Goal: Use online tool/utility: Utilize a website feature to perform a specific function

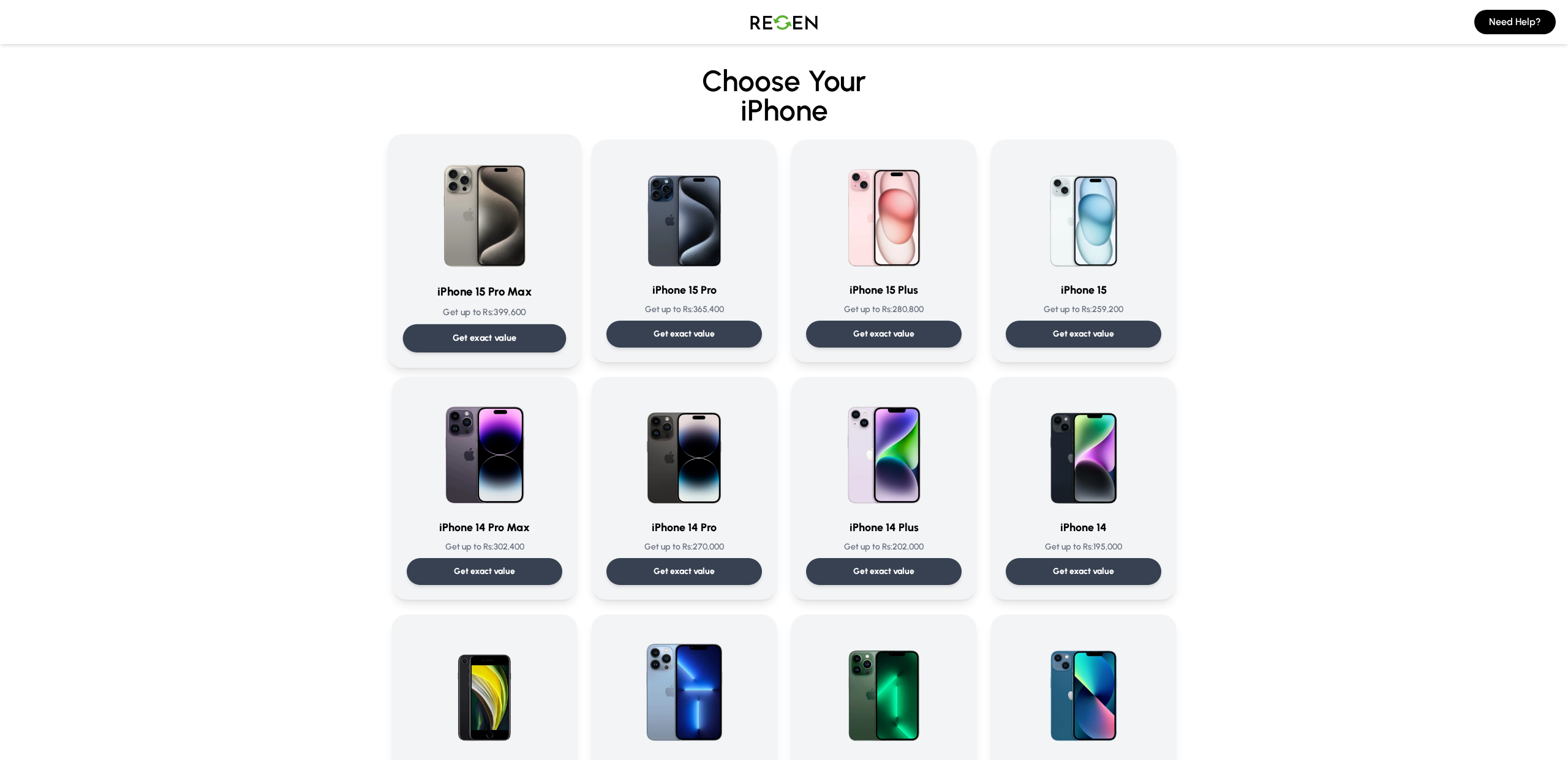
click at [499, 344] on p "Get exact value" at bounding box center [485, 338] width 65 height 13
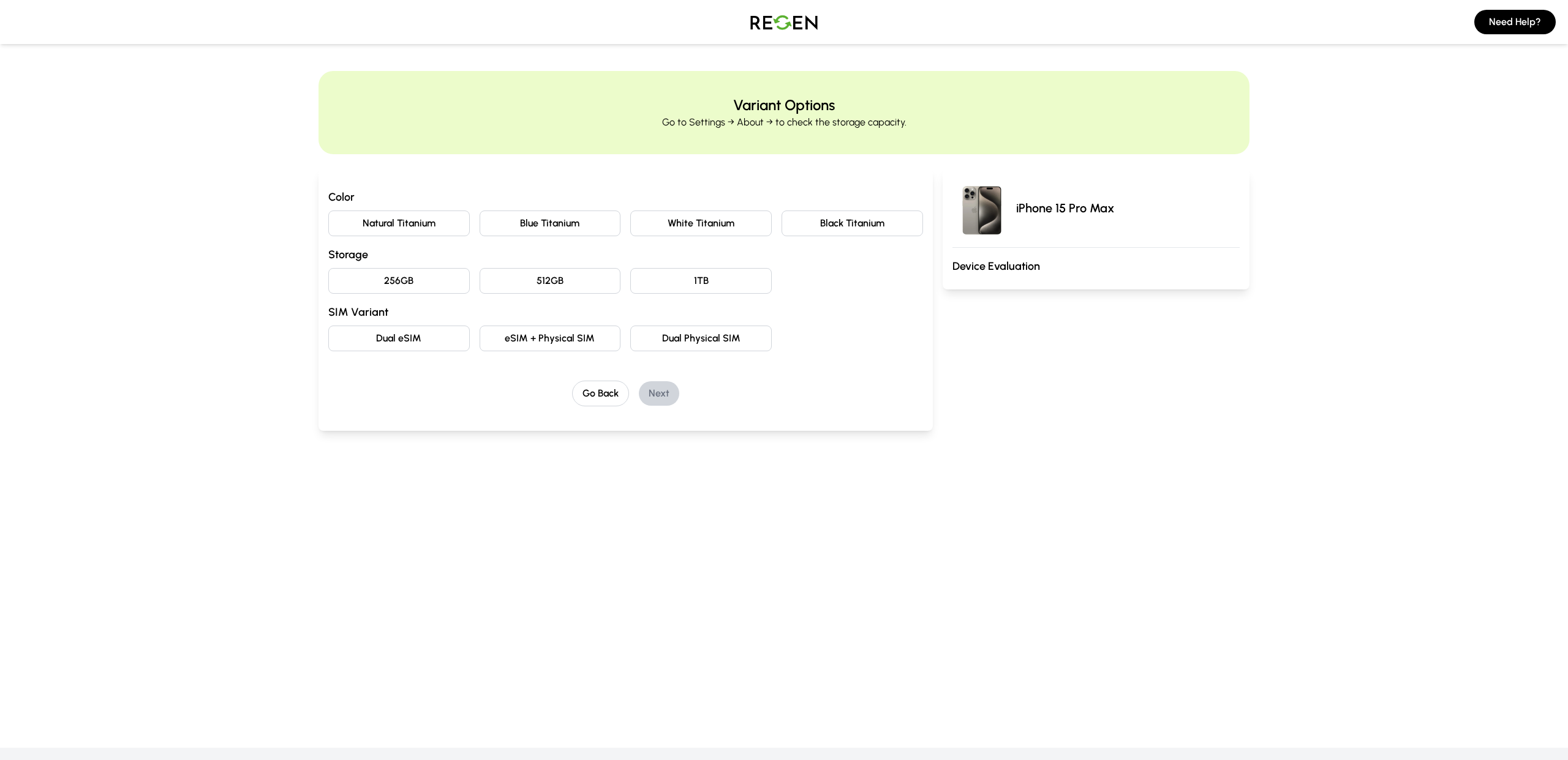
click at [432, 217] on button "Natural Titanium" at bounding box center [398, 223] width 141 height 25
click at [410, 278] on button "256GB" at bounding box center [398, 281] width 141 height 25
click at [403, 335] on button "Dual eSIM" at bounding box center [398, 338] width 141 height 25
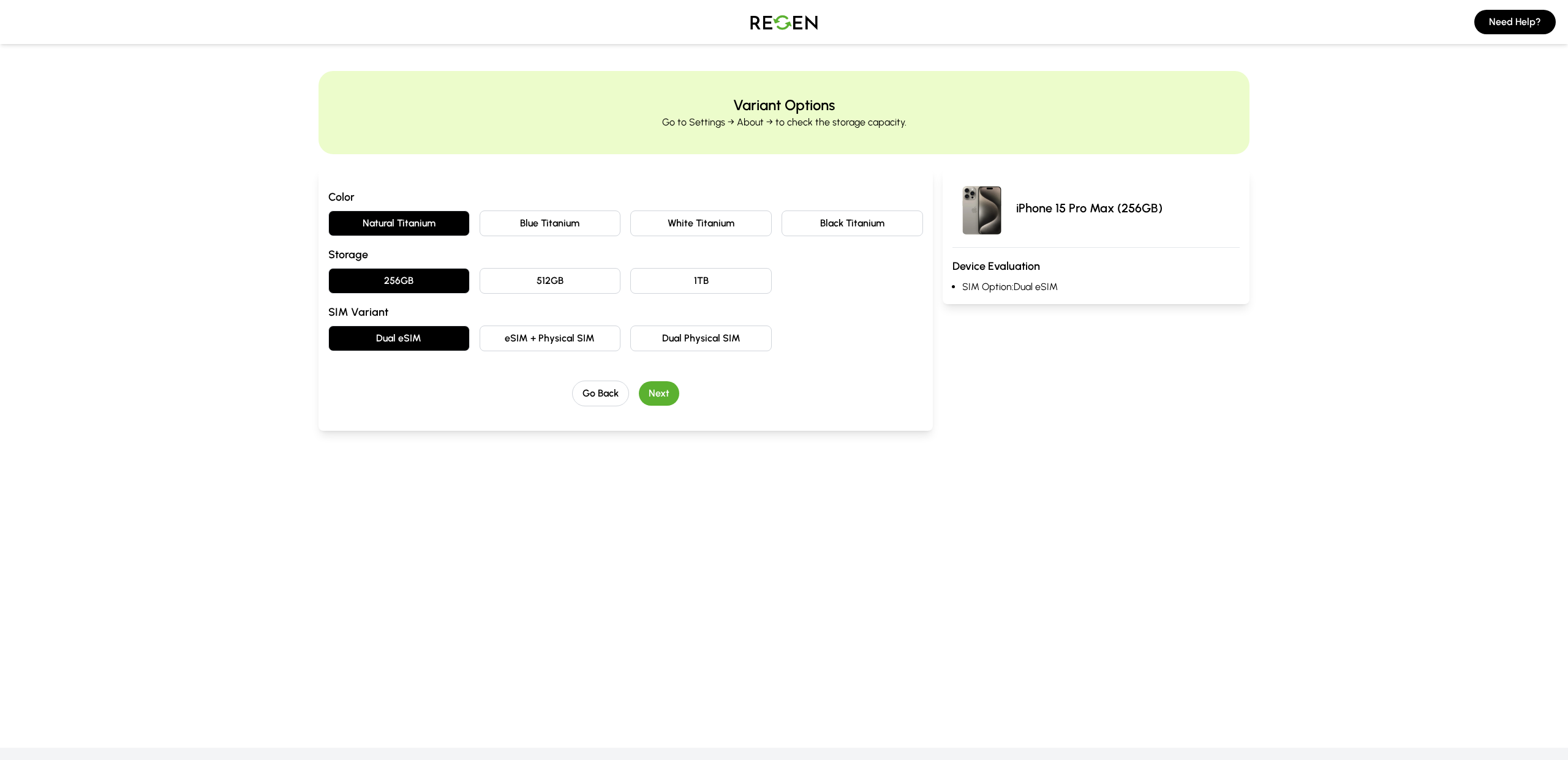
click at [646, 388] on button "Next" at bounding box center [659, 394] width 41 height 25
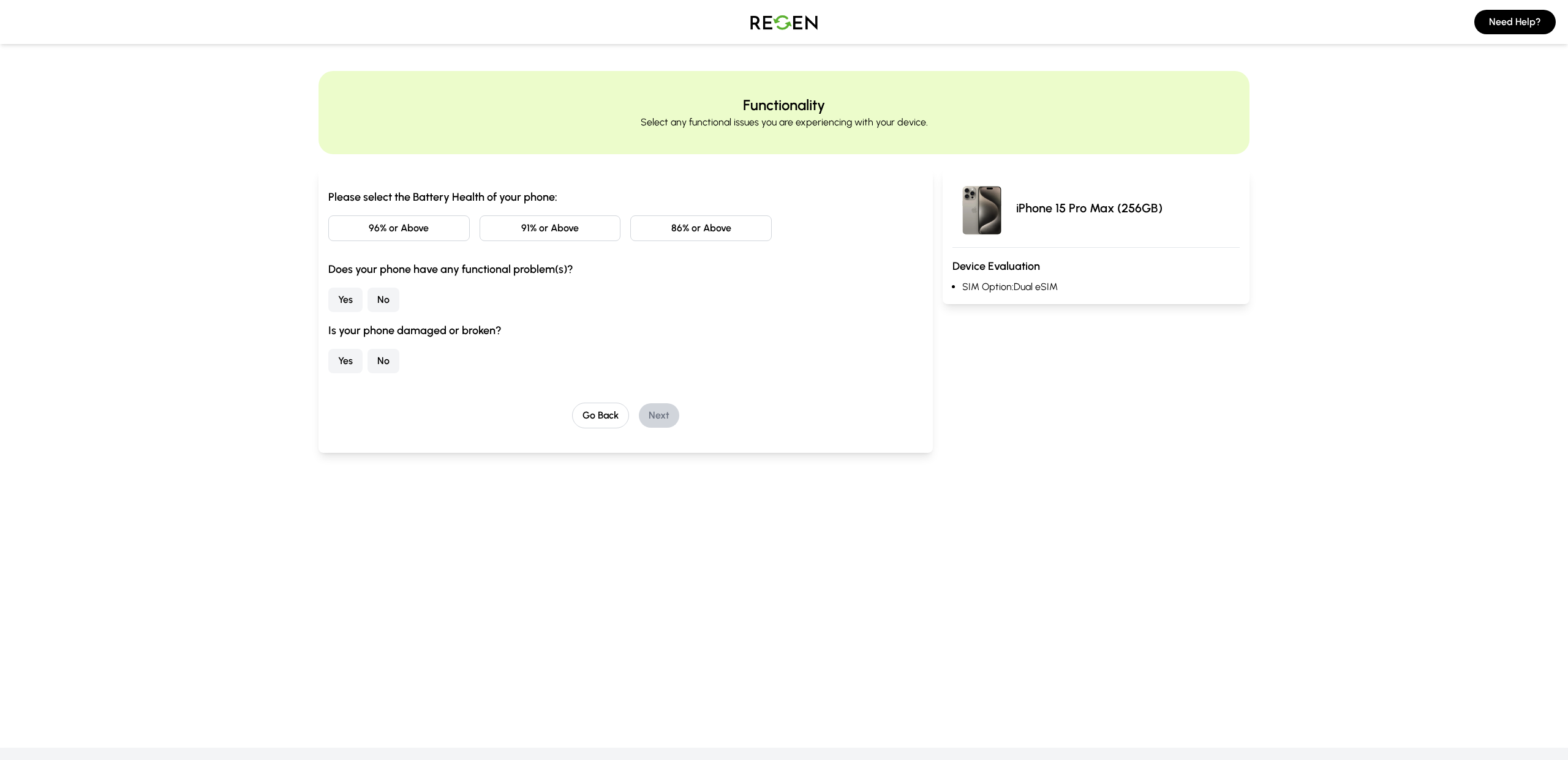
click at [432, 234] on button "96% or Above" at bounding box center [398, 228] width 141 height 25
click at [387, 304] on button "No" at bounding box center [383, 300] width 32 height 25
click at [383, 360] on button "No" at bounding box center [383, 361] width 32 height 25
click at [654, 416] on button "Next" at bounding box center [659, 416] width 41 height 25
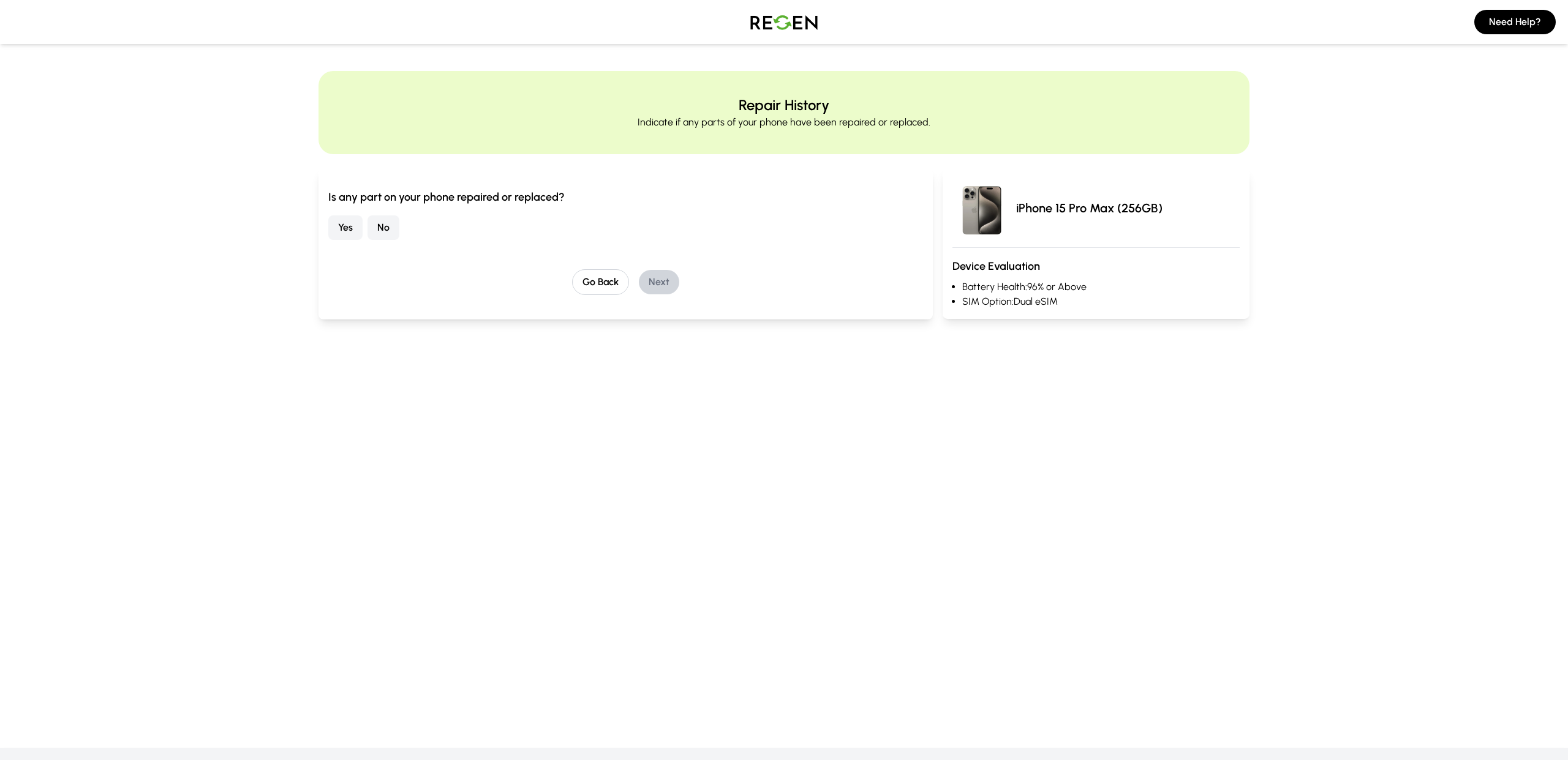
click at [396, 234] on button "No" at bounding box center [383, 228] width 32 height 25
click at [665, 278] on button "Next" at bounding box center [659, 282] width 41 height 25
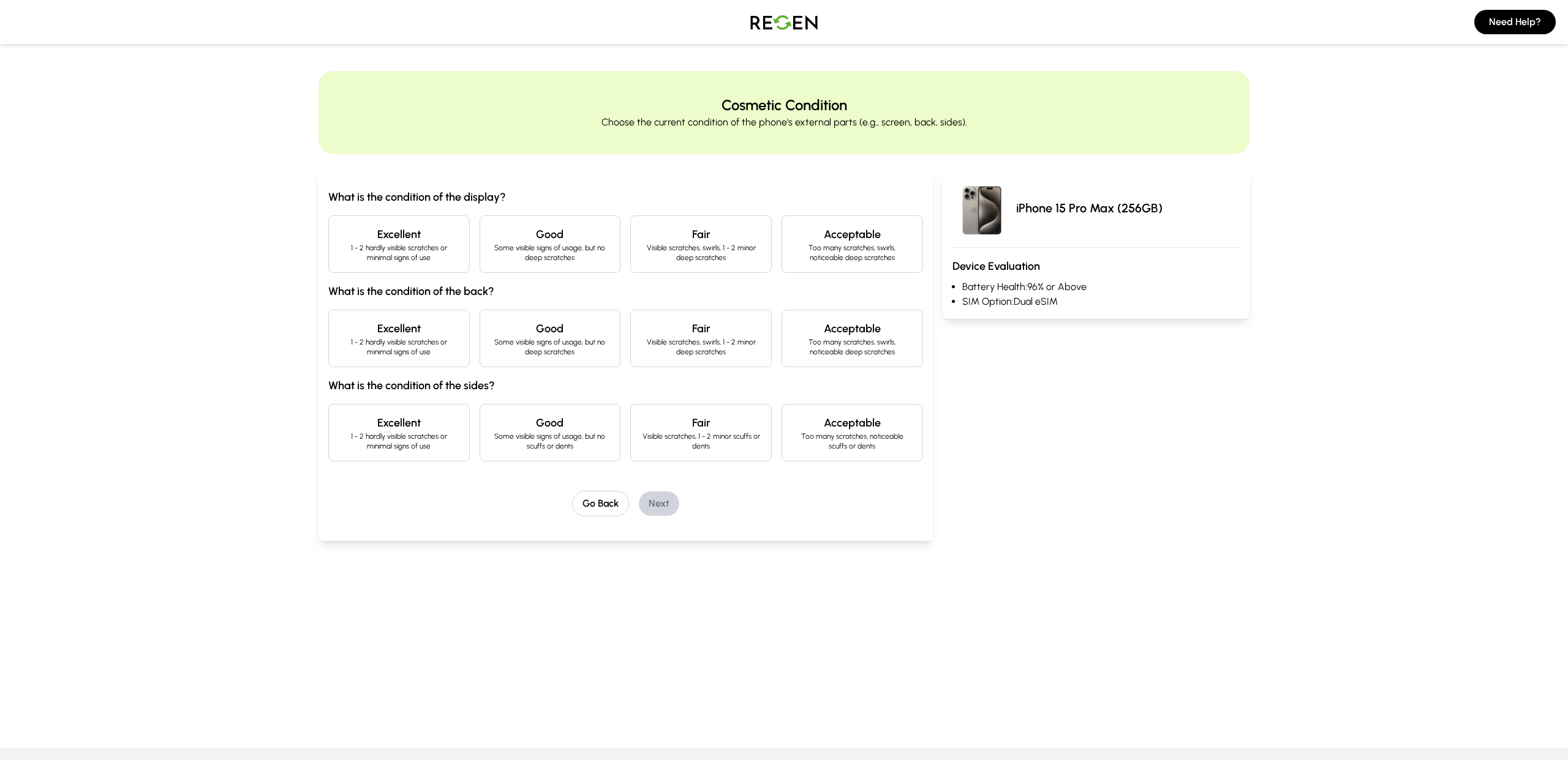
click at [402, 251] on p "1 - 2 hardly visible scratches or minimal signs of use" at bounding box center [399, 252] width 120 height 20
click at [409, 337] on p "1 - 2 hardly visible scratches or minimal signs of use" at bounding box center [399, 347] width 120 height 20
click at [411, 442] on p "1 - 2 hardly visible scratches or minimal signs of use" at bounding box center [399, 441] width 120 height 20
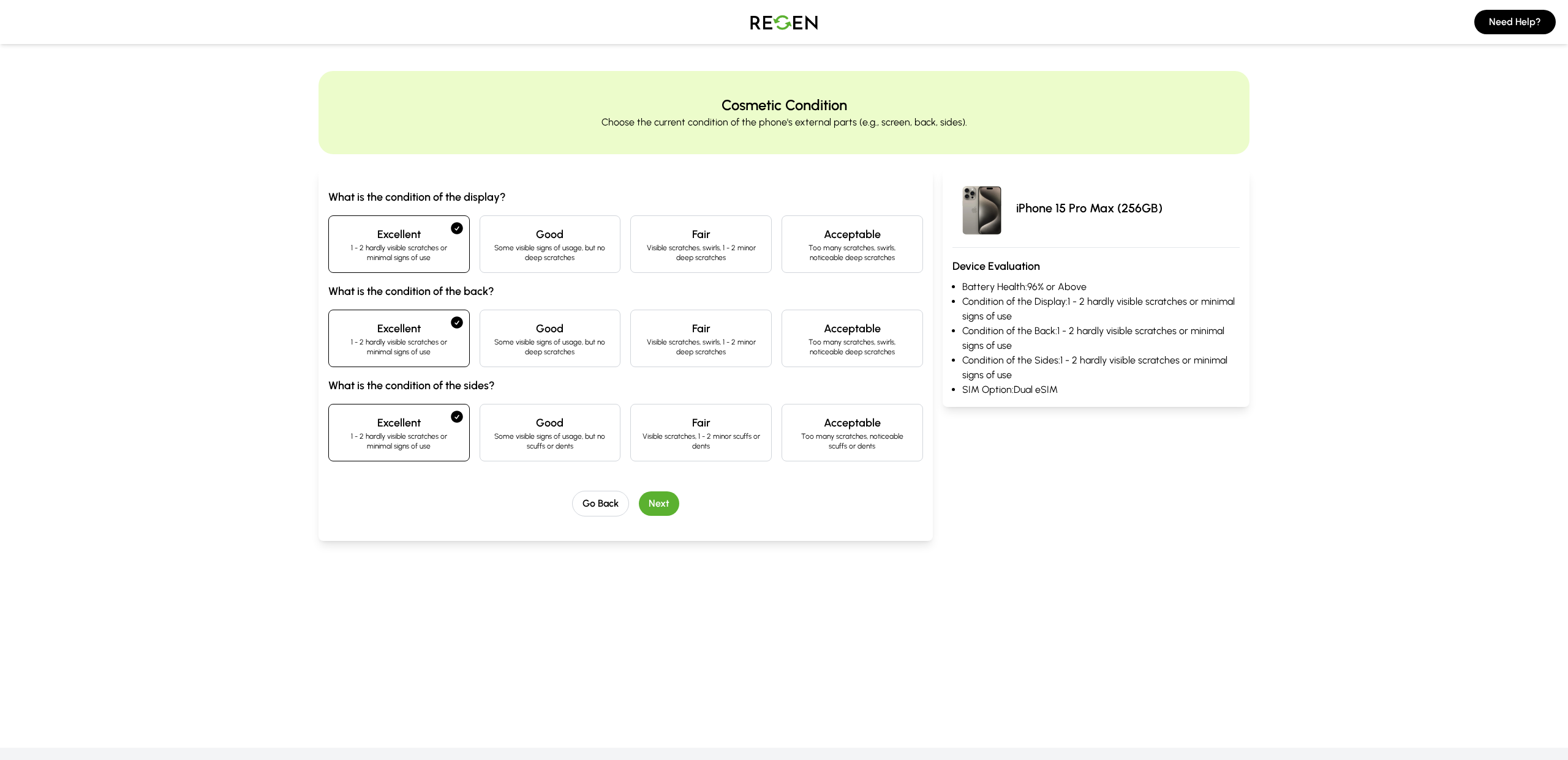
click at [674, 500] on button "Next" at bounding box center [659, 504] width 41 height 25
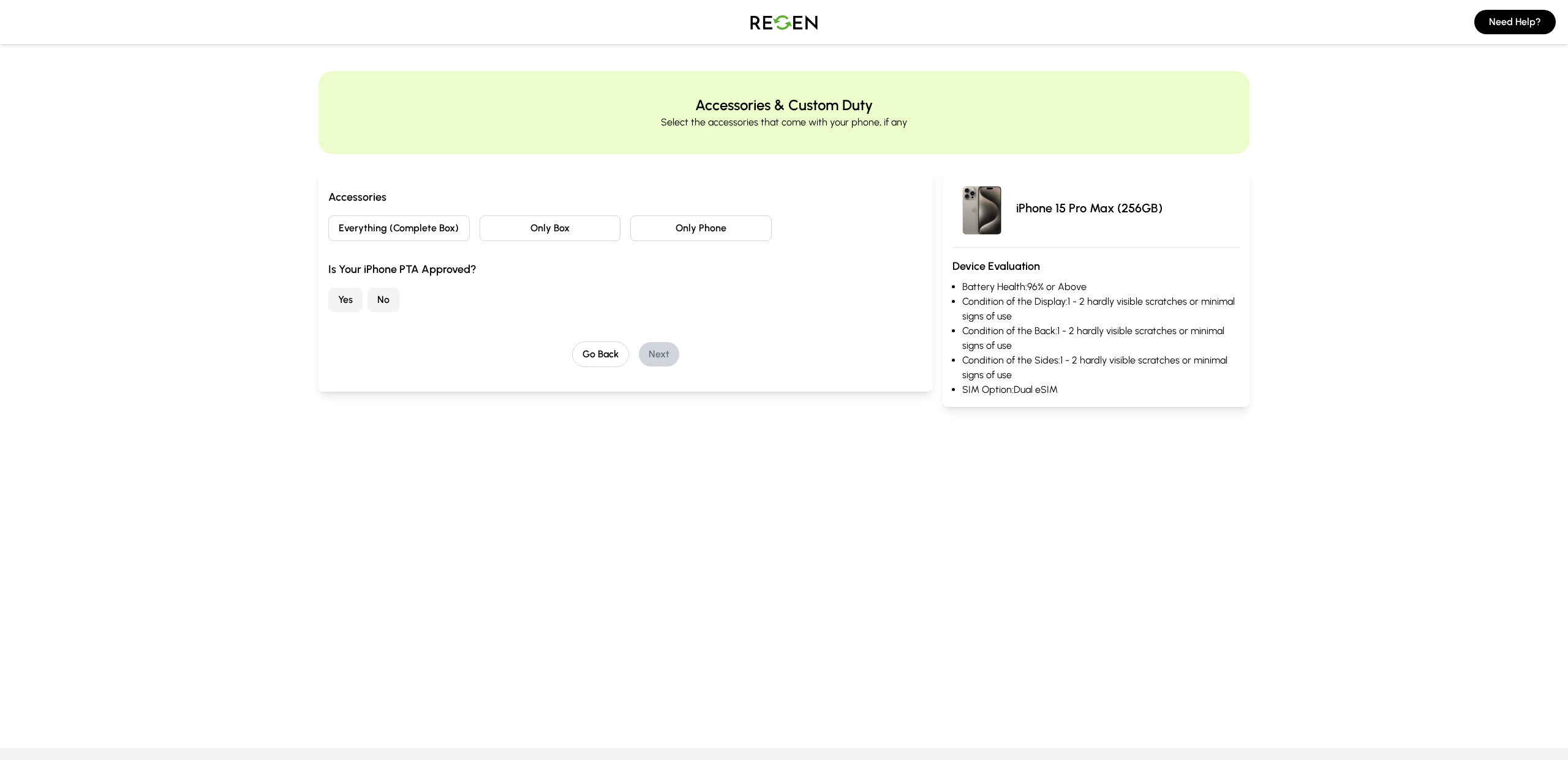
click at [351, 302] on button "Yes" at bounding box center [345, 300] width 34 height 25
click at [657, 234] on button "Only Phone" at bounding box center [700, 228] width 141 height 25
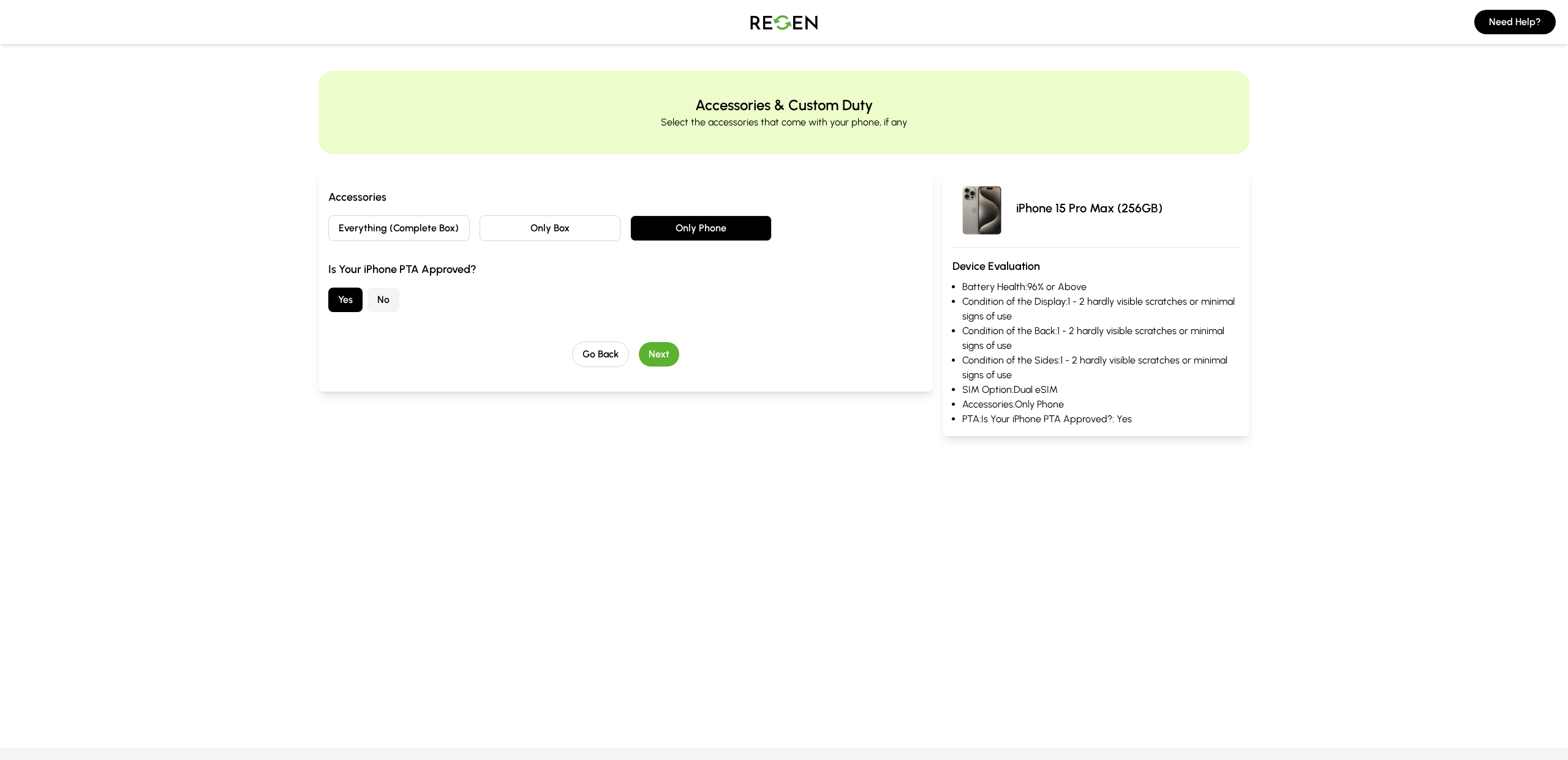
click at [604, 230] on button "Only Box" at bounding box center [550, 228] width 141 height 25
click at [403, 231] on button "Everything (Complete Box)" at bounding box center [398, 228] width 141 height 25
click at [672, 355] on button "Next" at bounding box center [659, 355] width 41 height 25
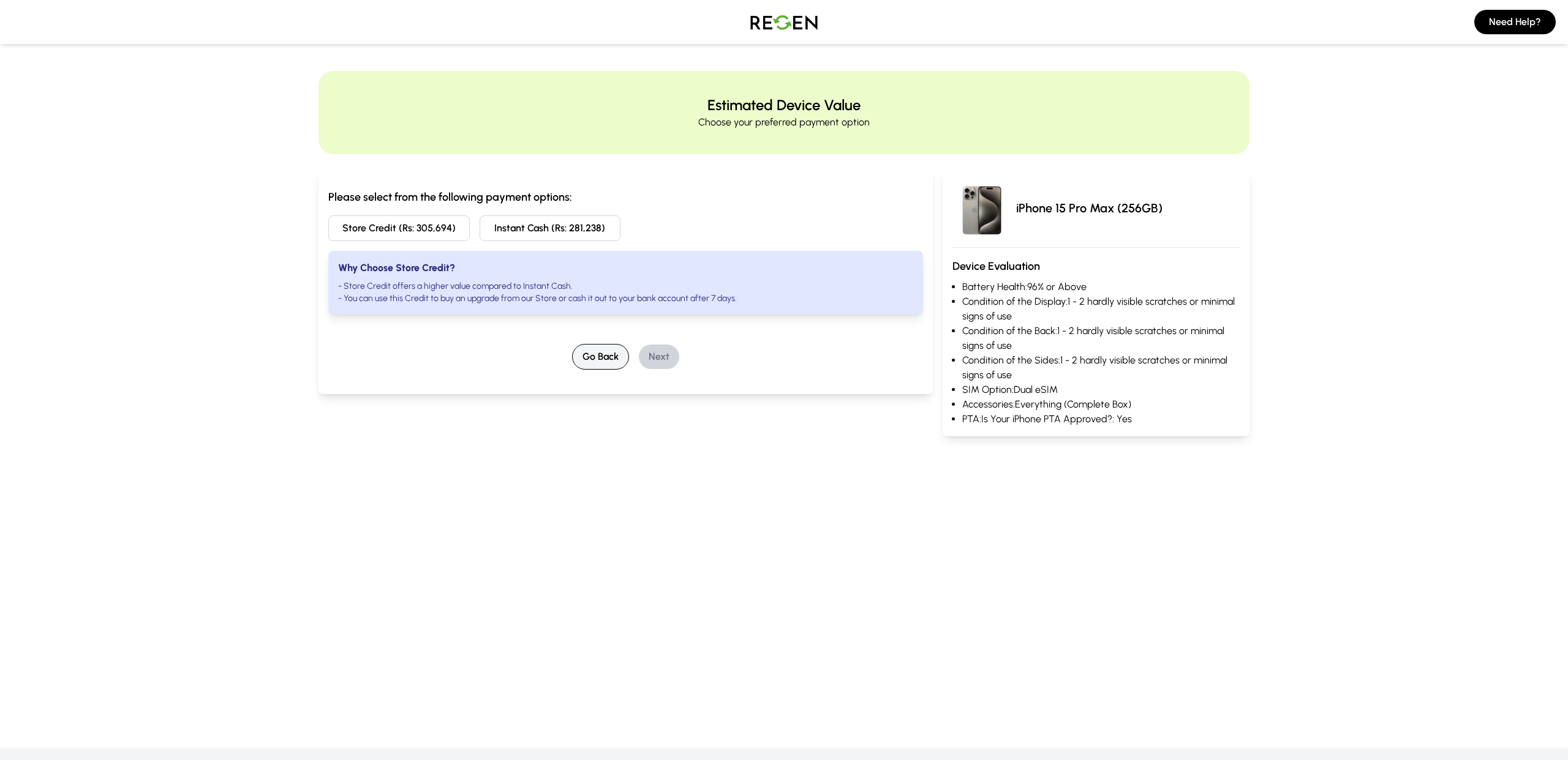
click at [601, 365] on button "Go Back" at bounding box center [600, 356] width 57 height 25
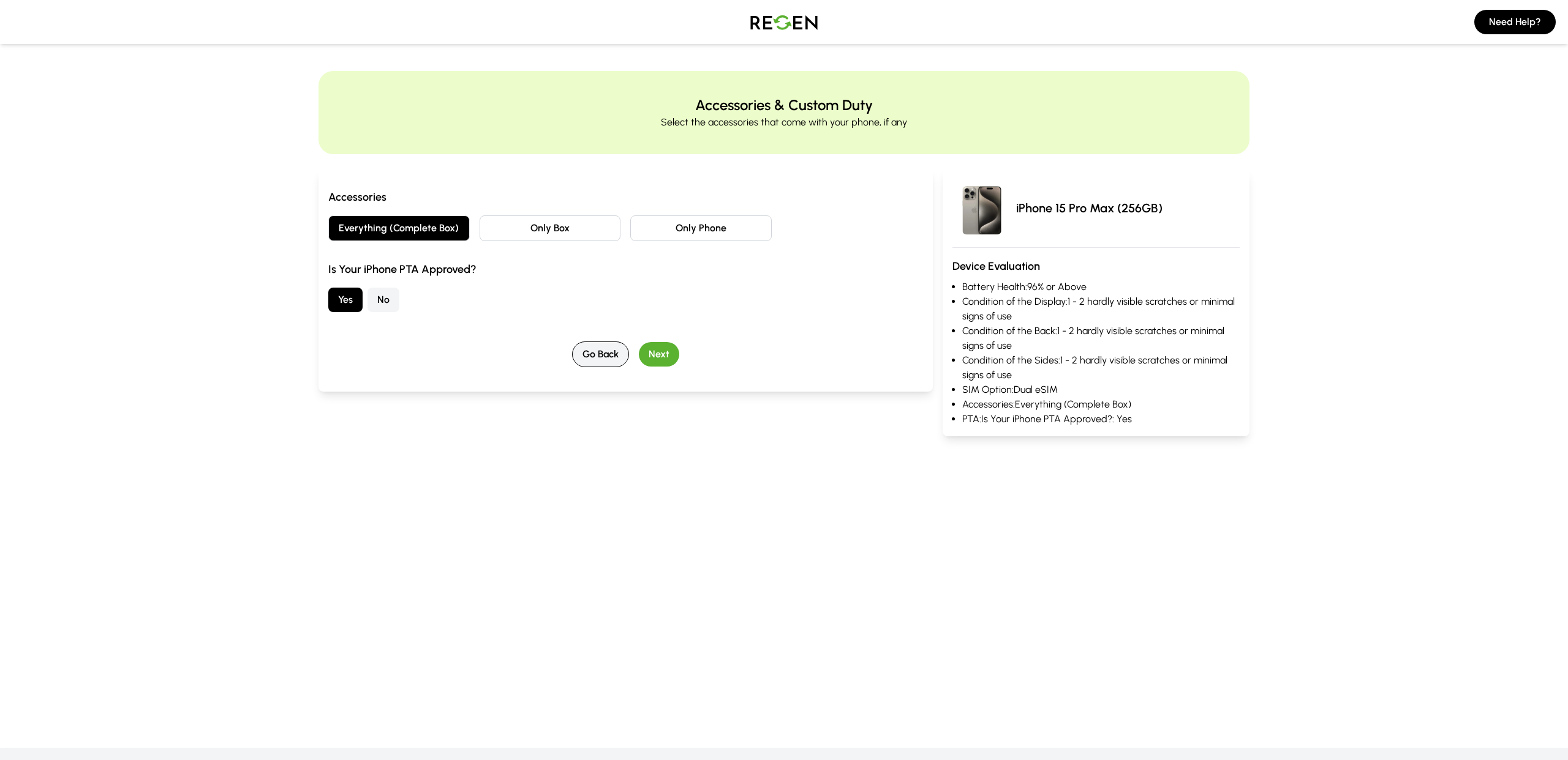
click at [602, 363] on button "Go Back" at bounding box center [600, 354] width 57 height 25
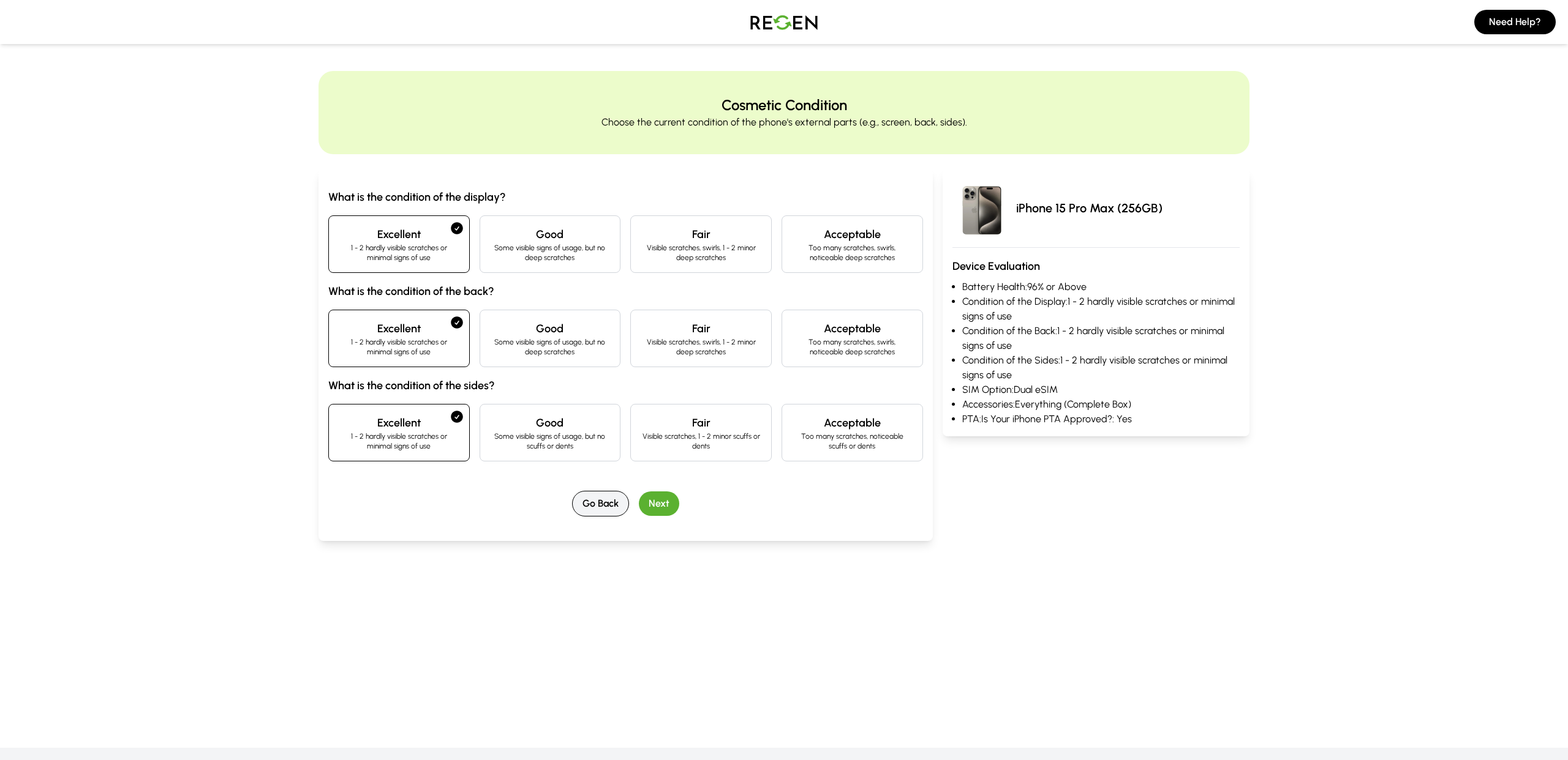
click at [603, 492] on button "Go Back" at bounding box center [600, 503] width 57 height 25
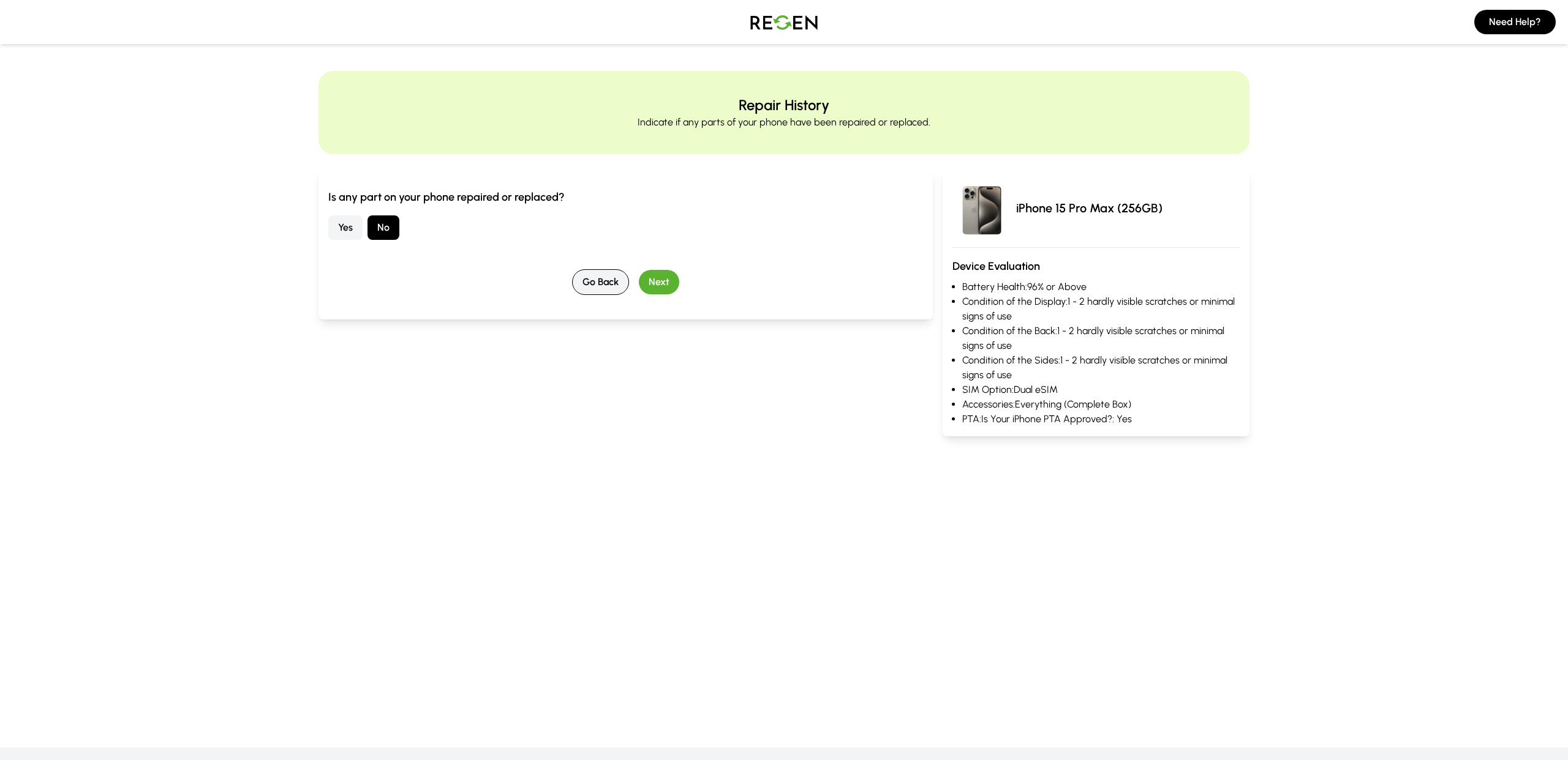
click at [584, 281] on button "Go Back" at bounding box center [600, 281] width 57 height 25
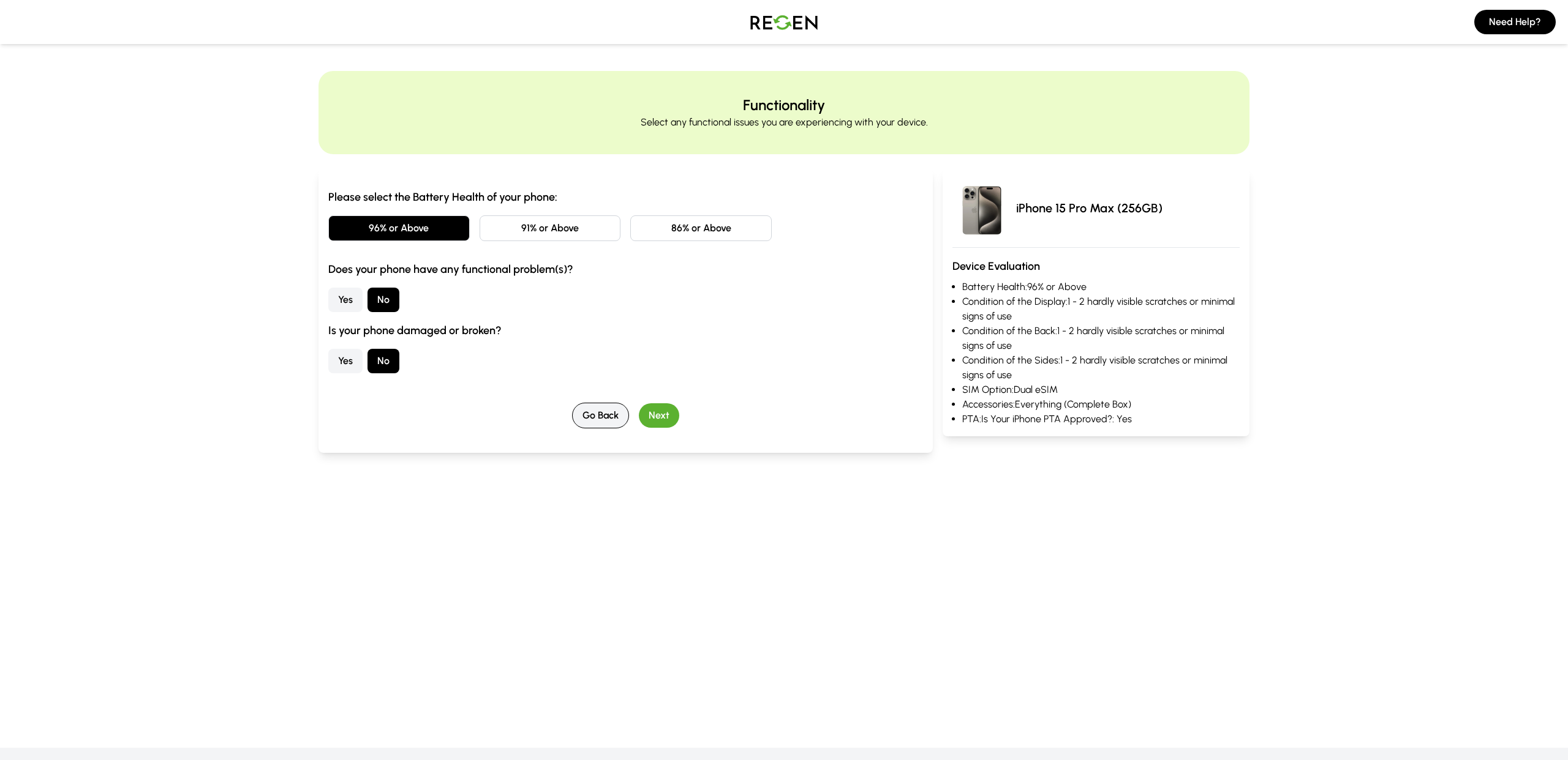
click at [583, 409] on button "Go Back" at bounding box center [600, 415] width 57 height 25
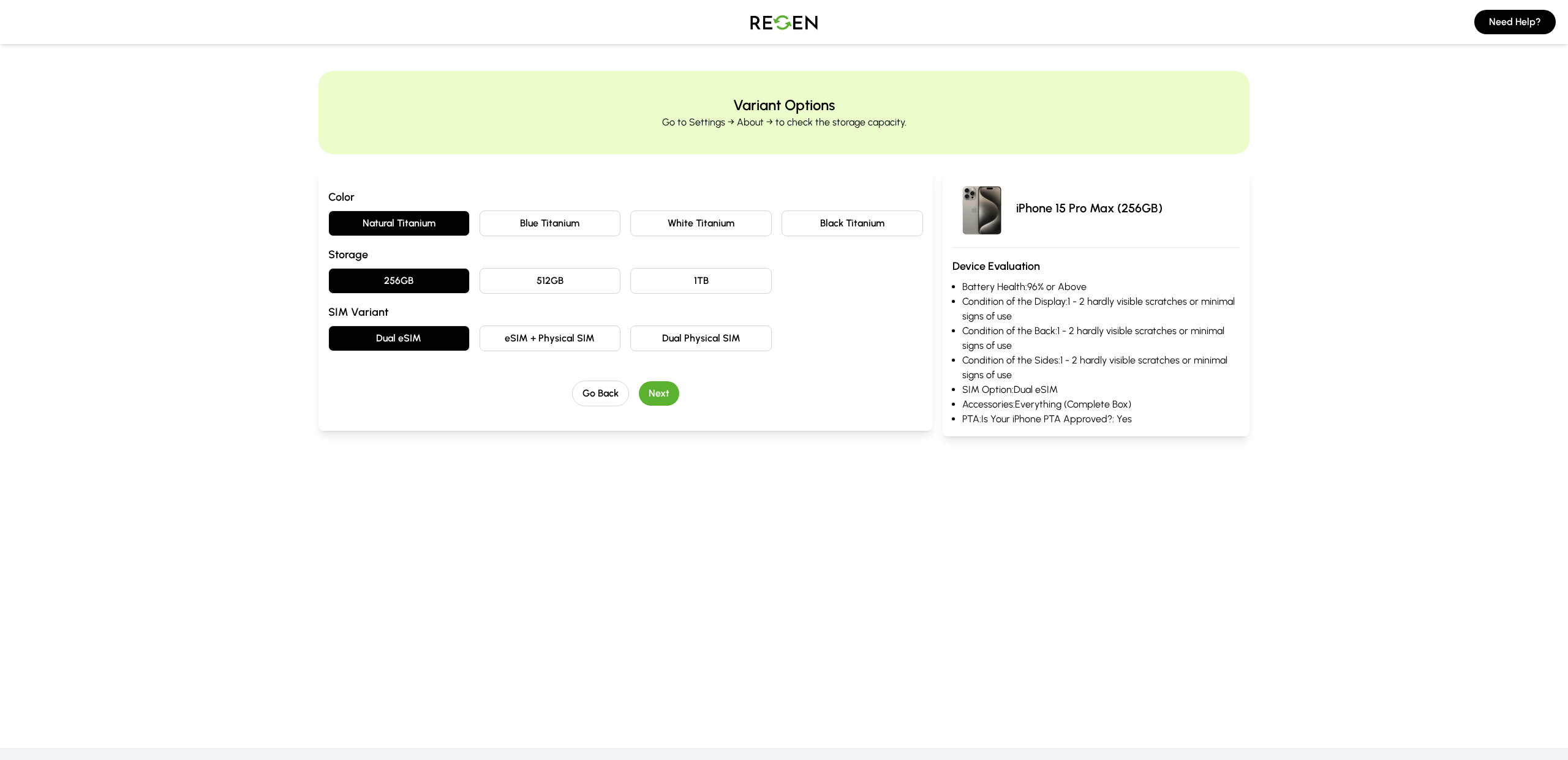
click at [540, 344] on button "eSIM + Physical SIM" at bounding box center [550, 338] width 141 height 25
click at [639, 386] on div "Go Back Next" at bounding box center [625, 393] width 595 height 25
click at [662, 396] on button "Next" at bounding box center [659, 394] width 41 height 25
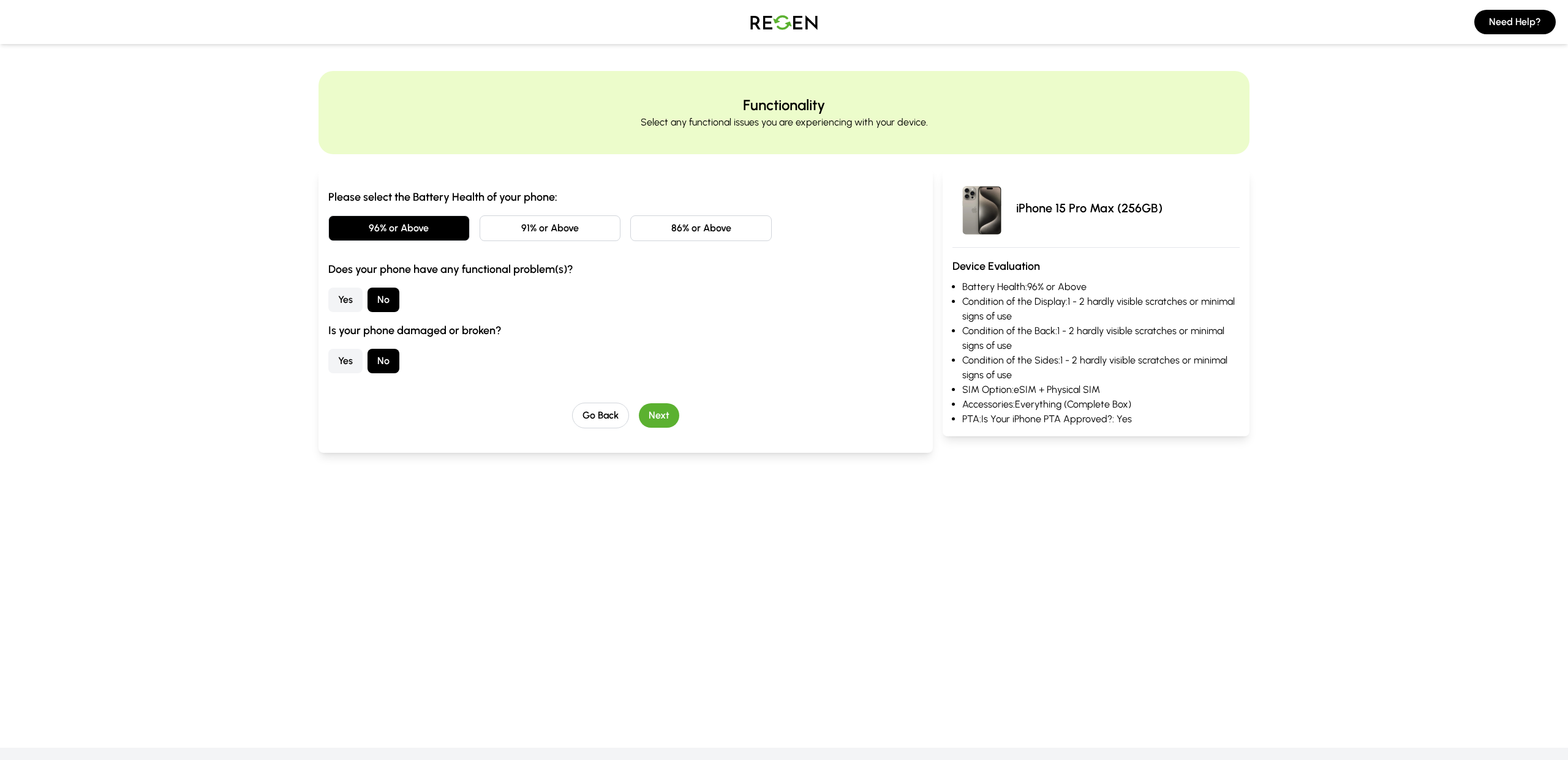
click at [655, 413] on button "Next" at bounding box center [659, 416] width 41 height 25
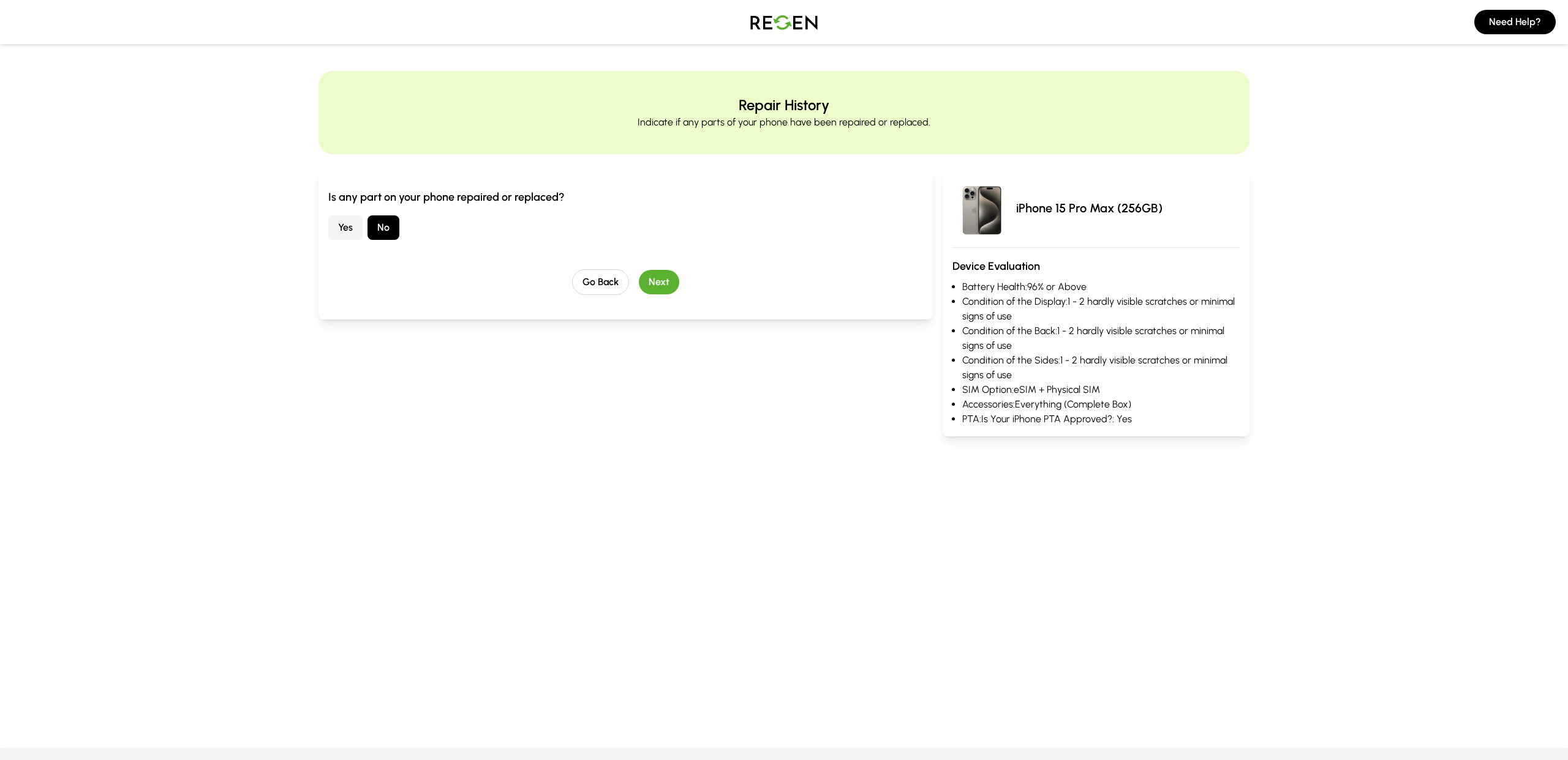
click at [653, 294] on div "Is any part on your phone repaired or replaced? Yes No Go Back Next" at bounding box center [625, 244] width 615 height 151
click at [653, 285] on button "Next" at bounding box center [659, 282] width 41 height 25
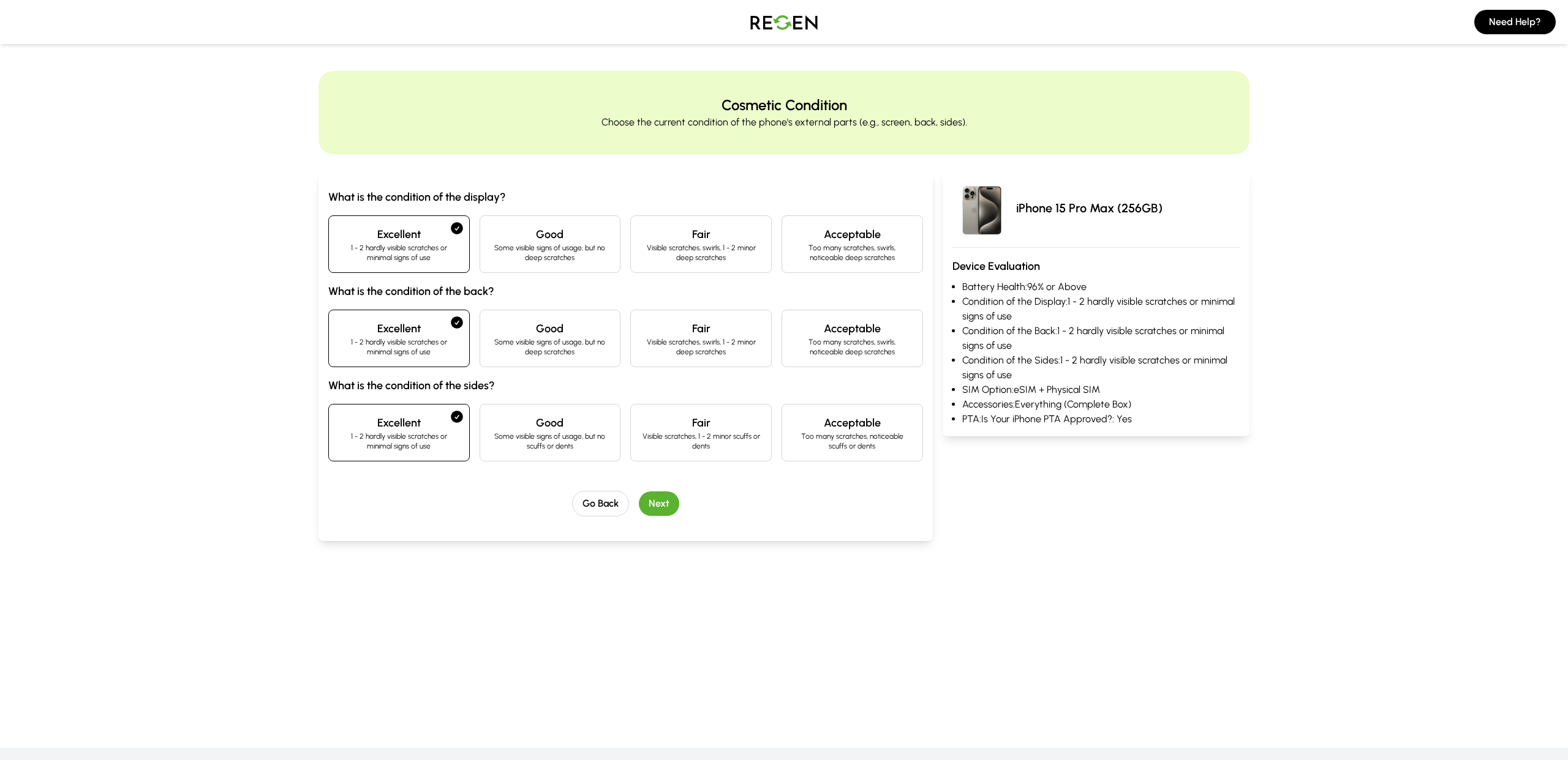
click at [662, 489] on div "What is the condition of the display? Excellent 1 - 2 hardly visible scratches …" at bounding box center [625, 352] width 595 height 328
click at [662, 495] on button "Next" at bounding box center [659, 504] width 41 height 25
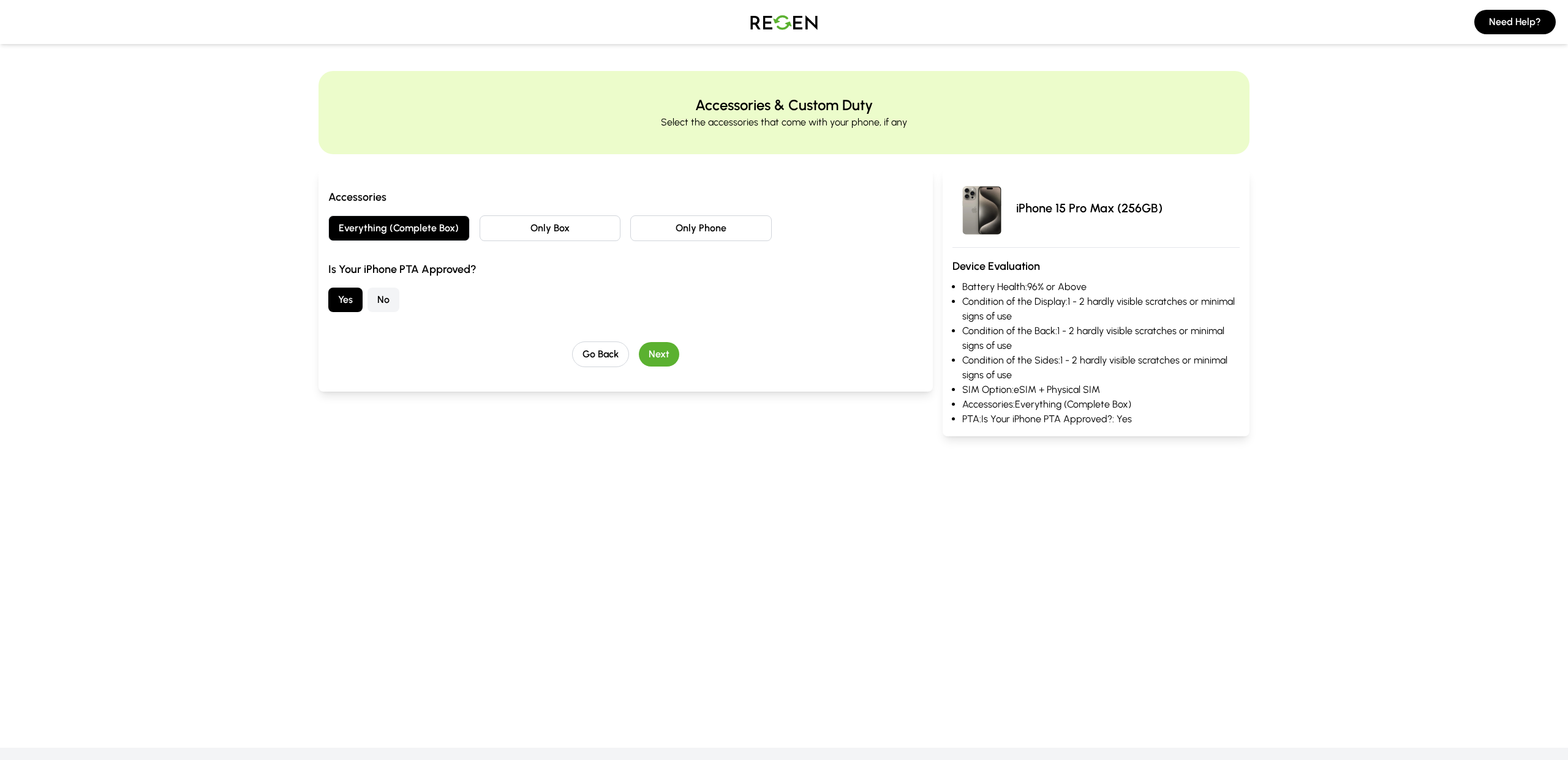
click at [669, 359] on button "Next" at bounding box center [659, 355] width 41 height 25
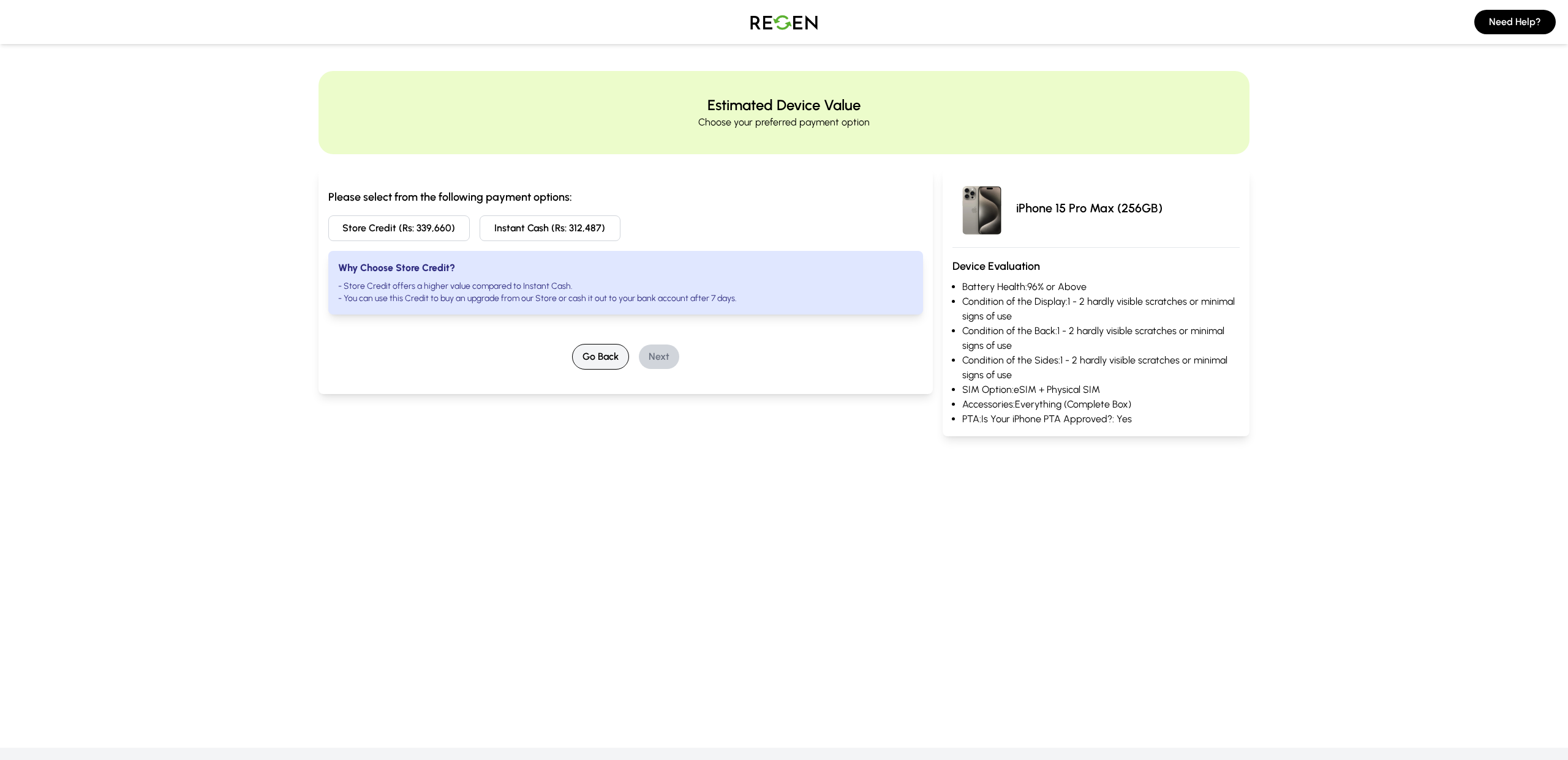
click at [610, 363] on button "Go Back" at bounding box center [600, 356] width 57 height 25
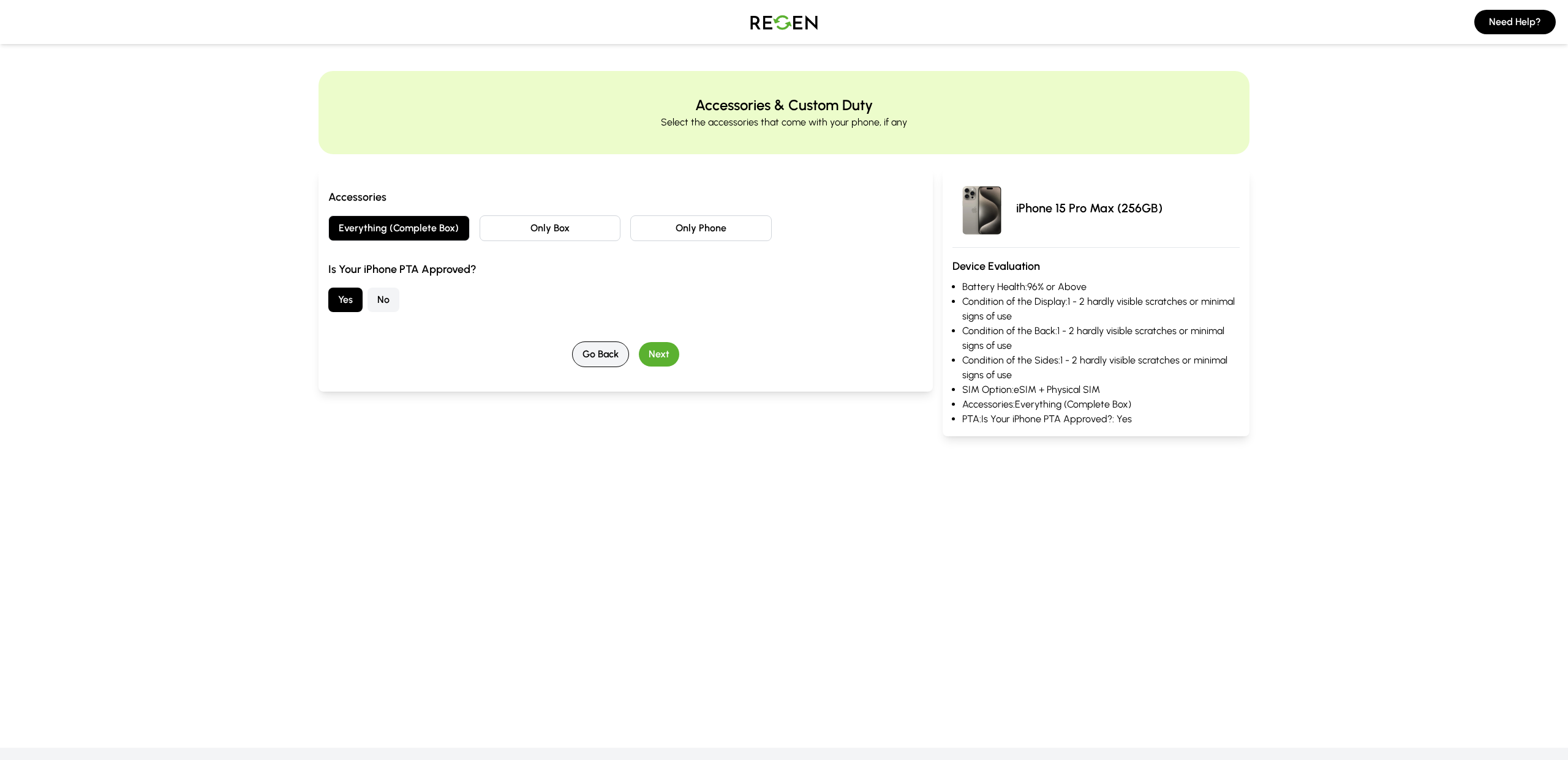
click at [610, 363] on button "Go Back" at bounding box center [600, 354] width 57 height 25
